Goal: Information Seeking & Learning: Compare options

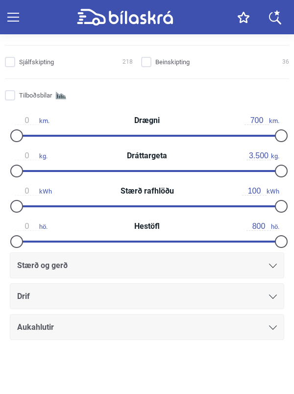
scroll to position [227, 0]
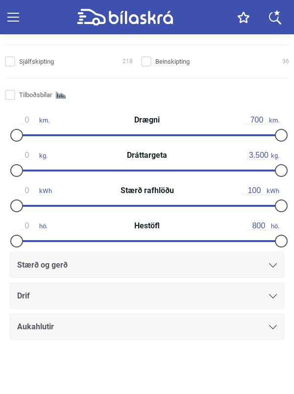
click at [273, 298] on icon at bounding box center [273, 296] width 8 height 4
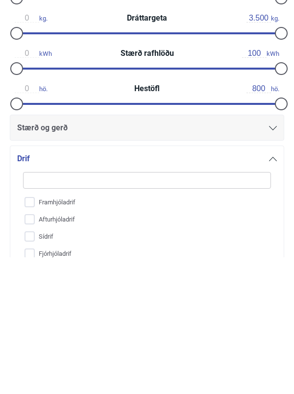
scroll to position [264, 0]
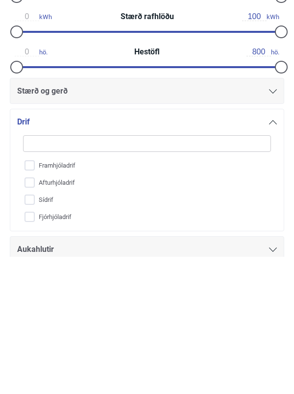
click at [81, 363] on input "Fjórhjóladrif" at bounding box center [140, 354] width 249 height 17
checkbox input "true"
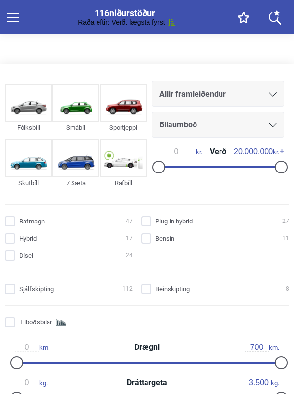
click at [179, 222] on input "Plug-in hybrid 27" at bounding box center [217, 222] width 148 height 10
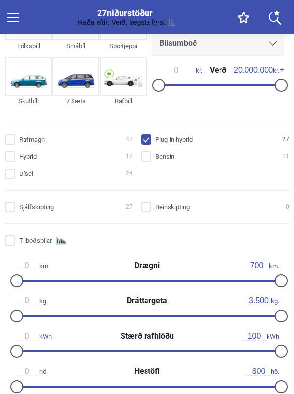
scroll to position [80, 0]
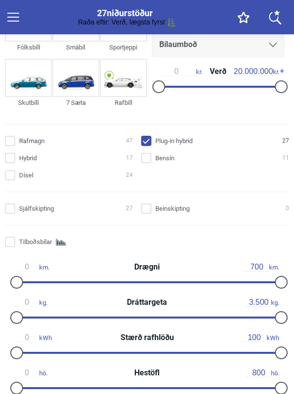
click at [204, 137] on input "Plug-in hybrid 27" at bounding box center [217, 141] width 148 height 10
checkbox input "false"
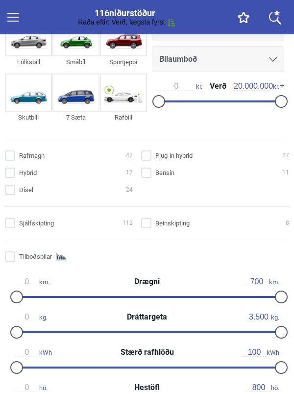
scroll to position [66, 0]
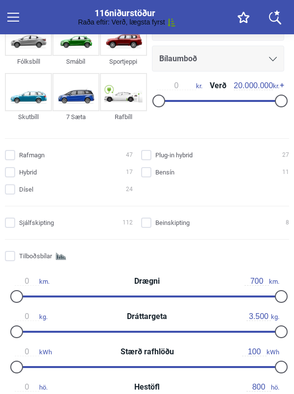
click at [9, 172] on input "Hybrid 17" at bounding box center [70, 173] width 128 height 10
checkbox input "true"
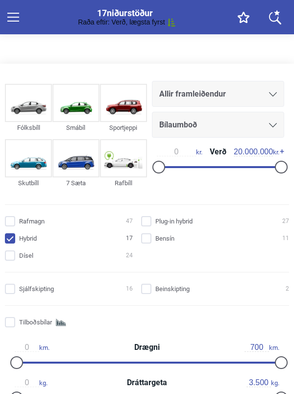
type input "547"
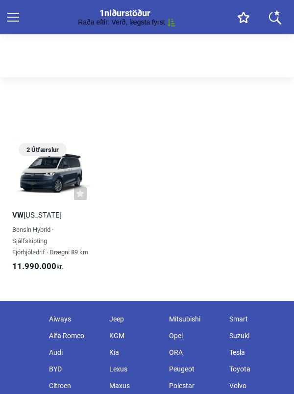
scroll to position [647, 0]
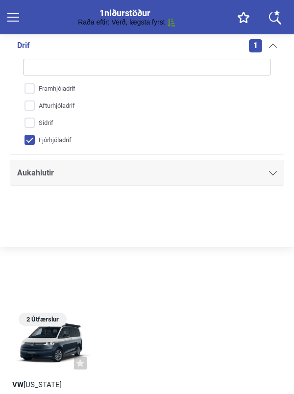
click at [24, 143] on input "Fjórhjóladrif" at bounding box center [140, 140] width 249 height 17
checkbox input "false"
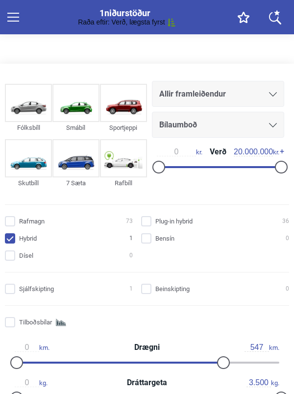
click at [37, 225] on input "Rafmagn 73" at bounding box center [70, 222] width 128 height 10
checkbox input "true"
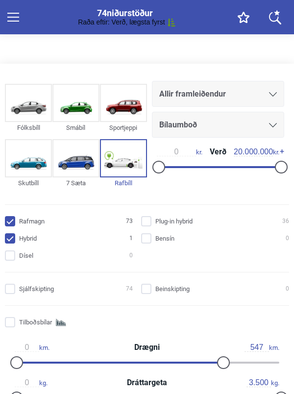
click at [13, 242] on input "Hybrid 1" at bounding box center [70, 239] width 128 height 10
checkbox input "false"
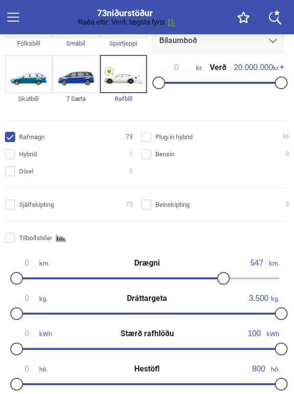
scroll to position [85, 0]
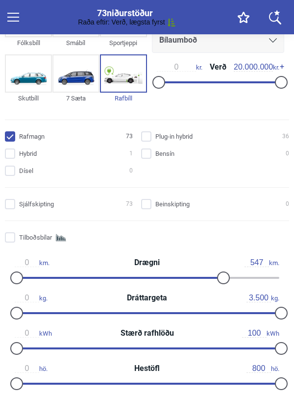
click at [9, 137] on input "Rafmagn 73" at bounding box center [70, 137] width 128 height 10
checkbox input "false"
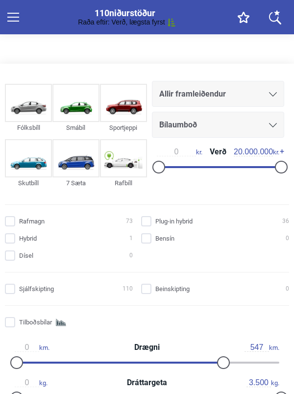
click at [32, 320] on input "Tilboðsbílar" at bounding box center [70, 323] width 128 height 10
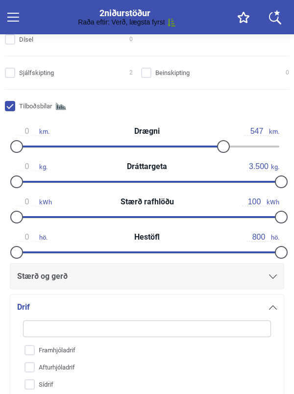
click at [7, 103] on input "Tilboðsbílar" at bounding box center [70, 106] width 128 height 10
checkbox input "false"
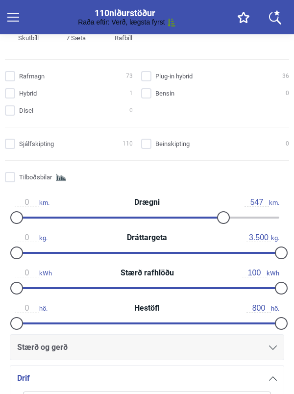
scroll to position [152, 0]
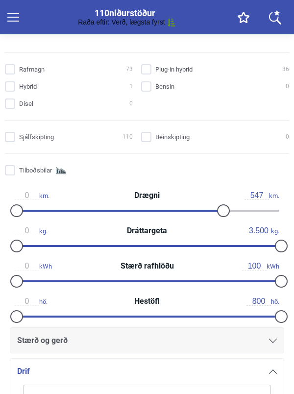
click at [8, 107] on input "Dísel 0" at bounding box center [70, 104] width 128 height 10
checkbox input "true"
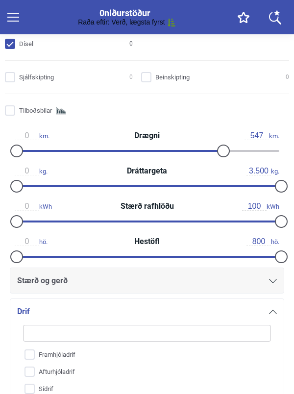
scroll to position [212, 0]
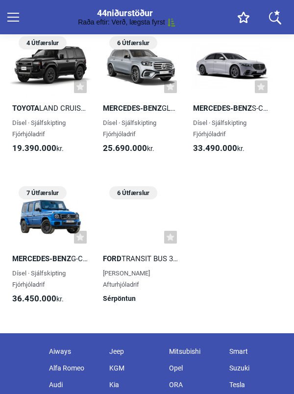
scroll to position [2717, 0]
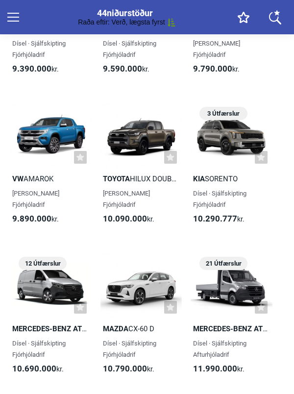
type input "547"
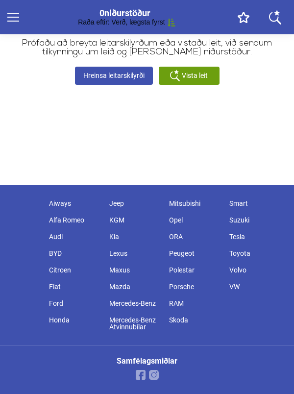
checkbox input "false"
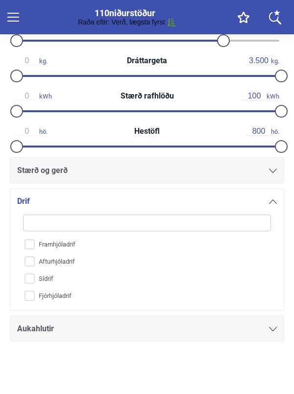
scroll to position [152, 0]
